Goal: Navigation & Orientation: Find specific page/section

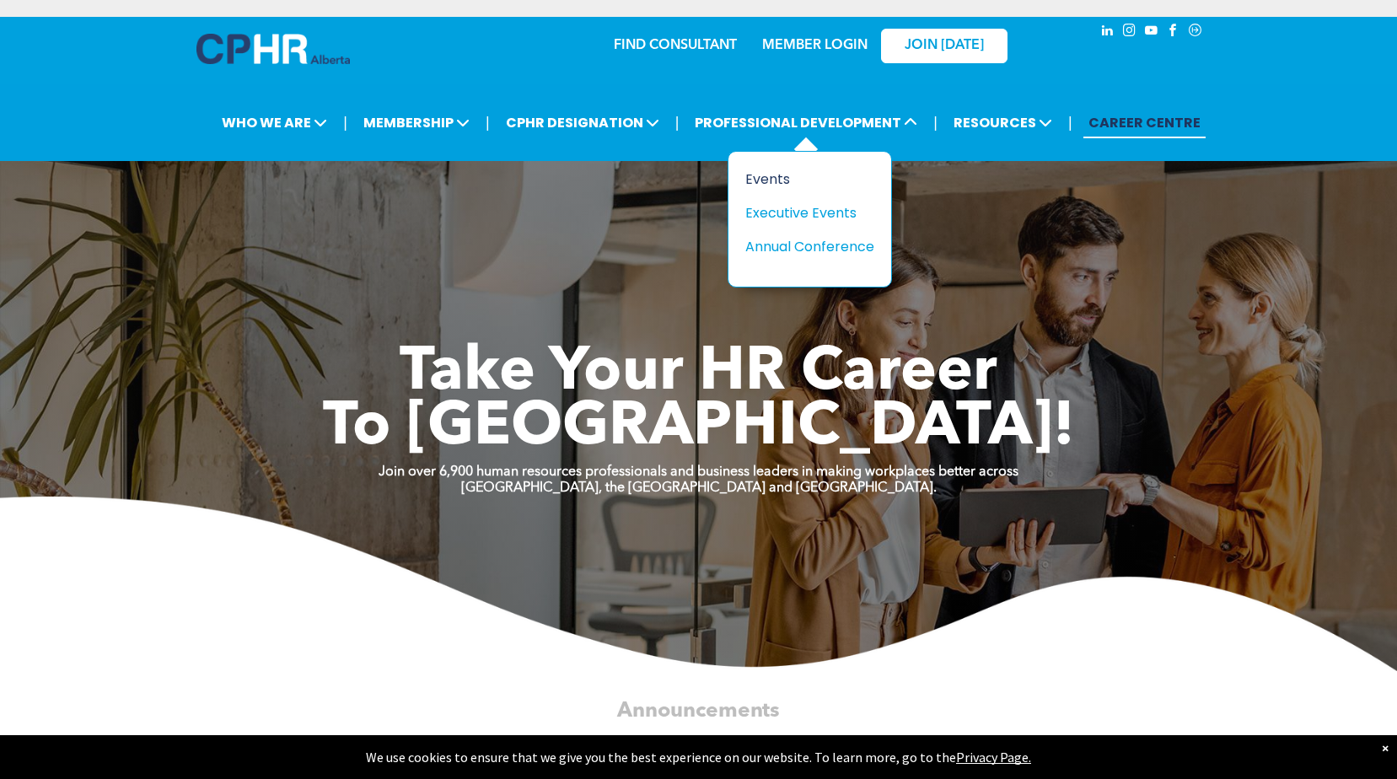
click at [766, 177] on div "Events" at bounding box center [803, 179] width 116 height 21
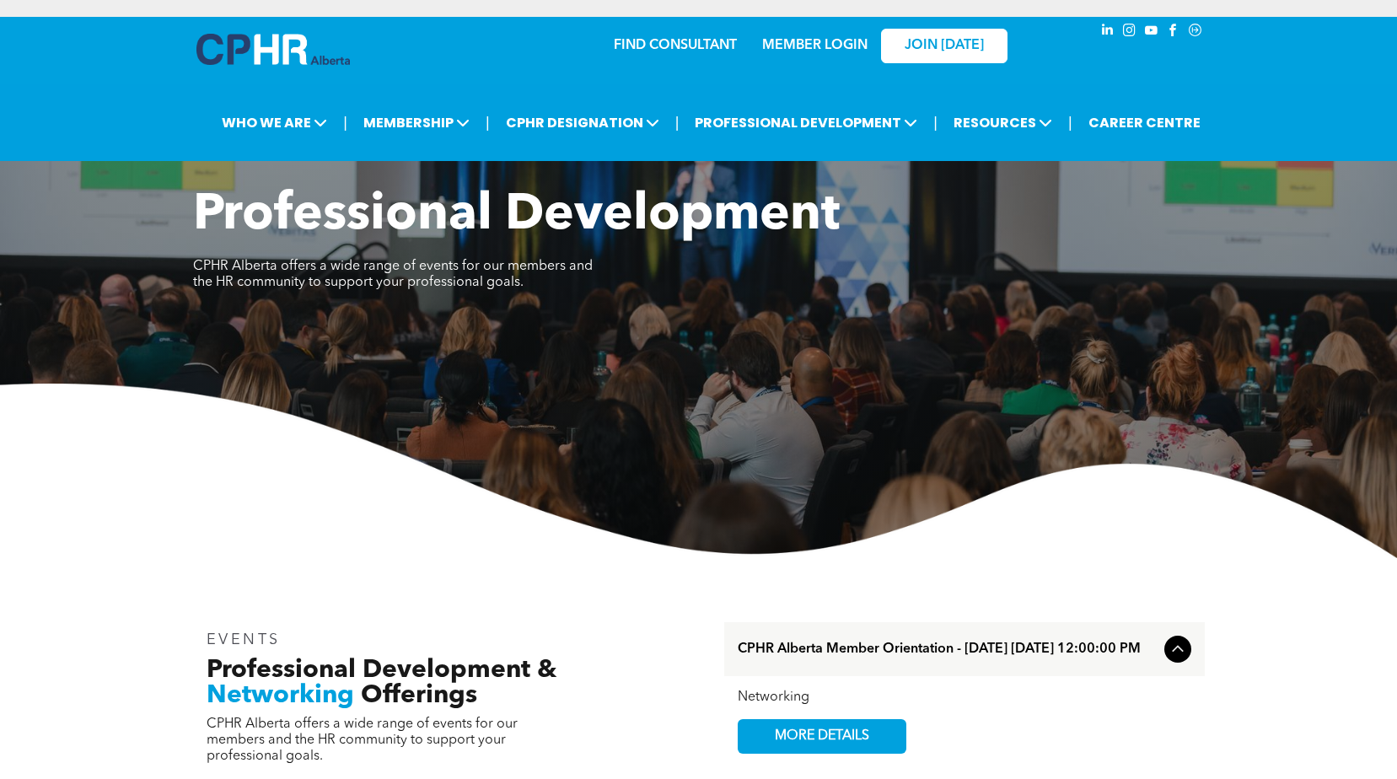
click at [819, 45] on link "MEMBER LOGIN" at bounding box center [814, 45] width 105 height 13
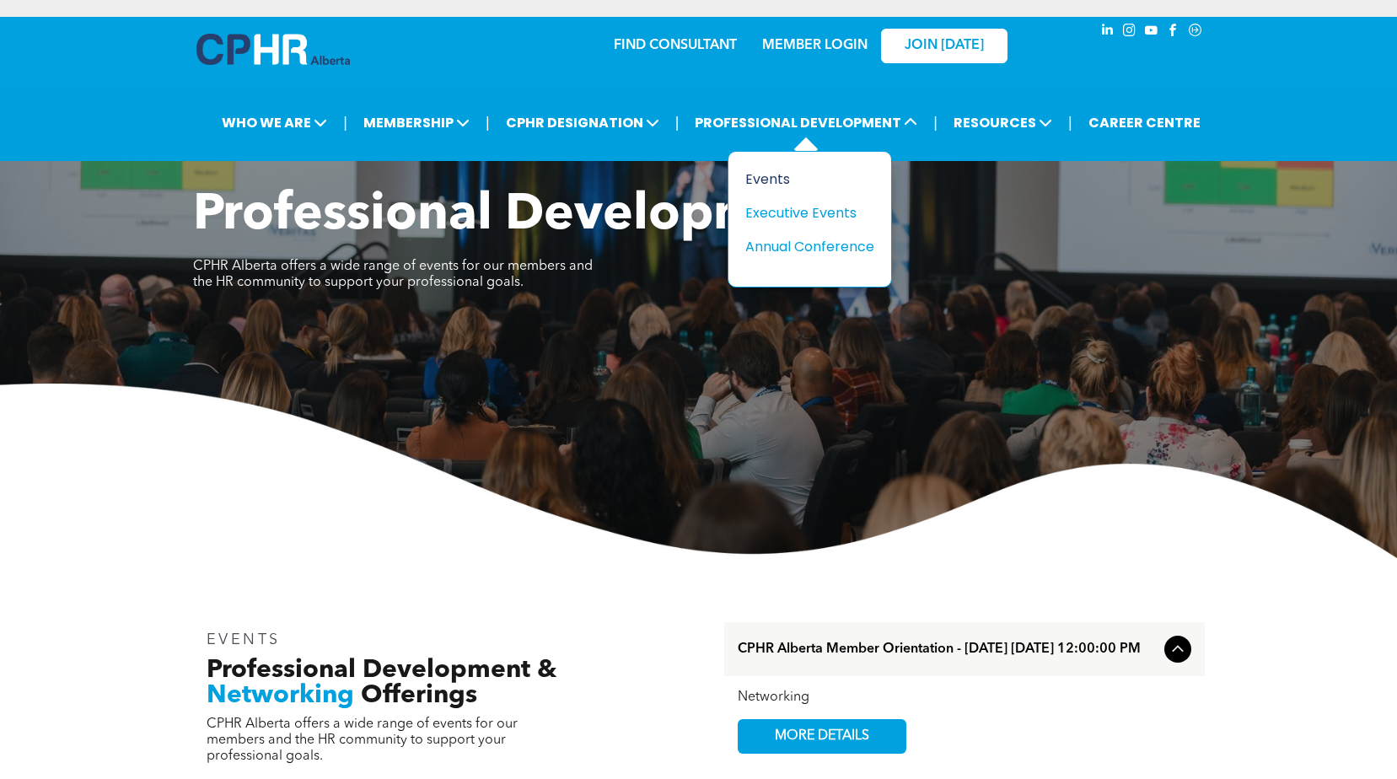
click at [787, 181] on div "Events" at bounding box center [803, 179] width 116 height 21
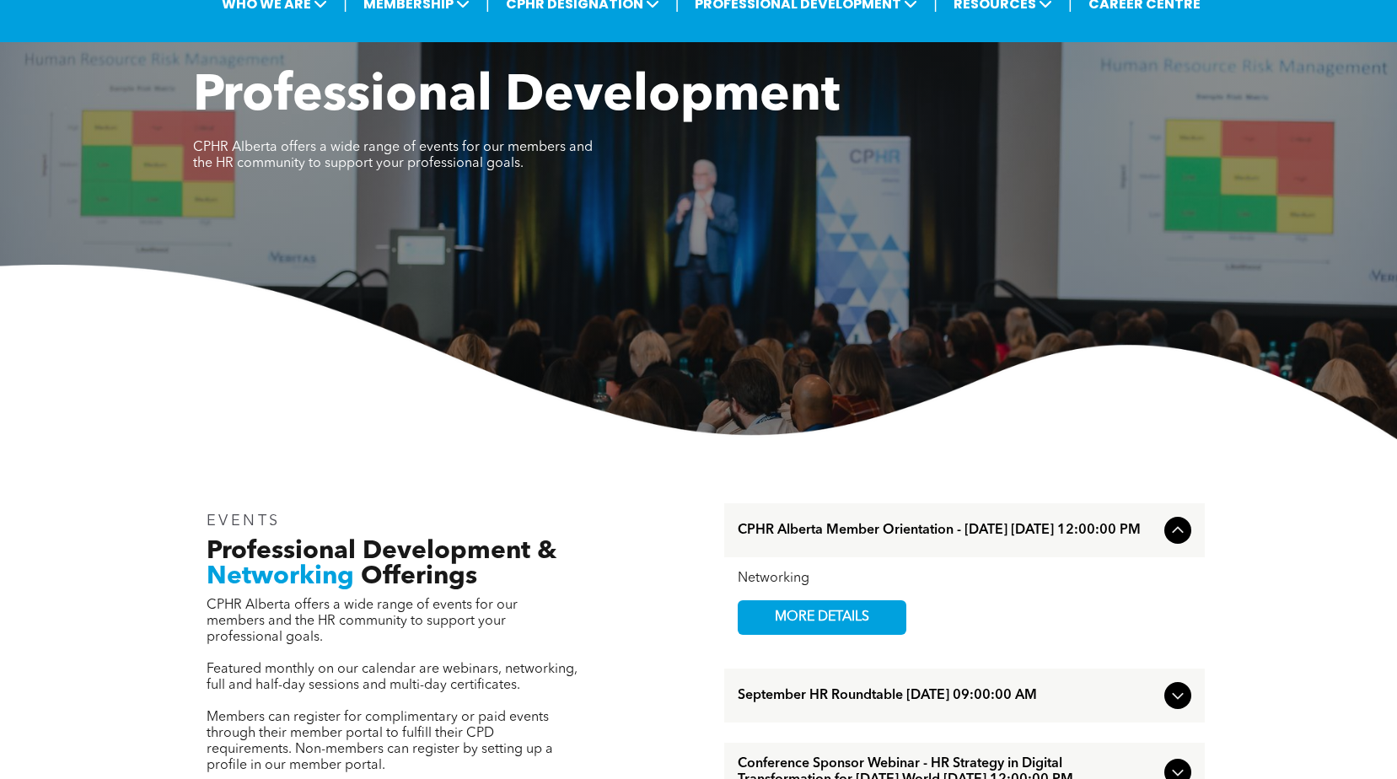
scroll to position [105, 0]
